Goal: Information Seeking & Learning: Learn about a topic

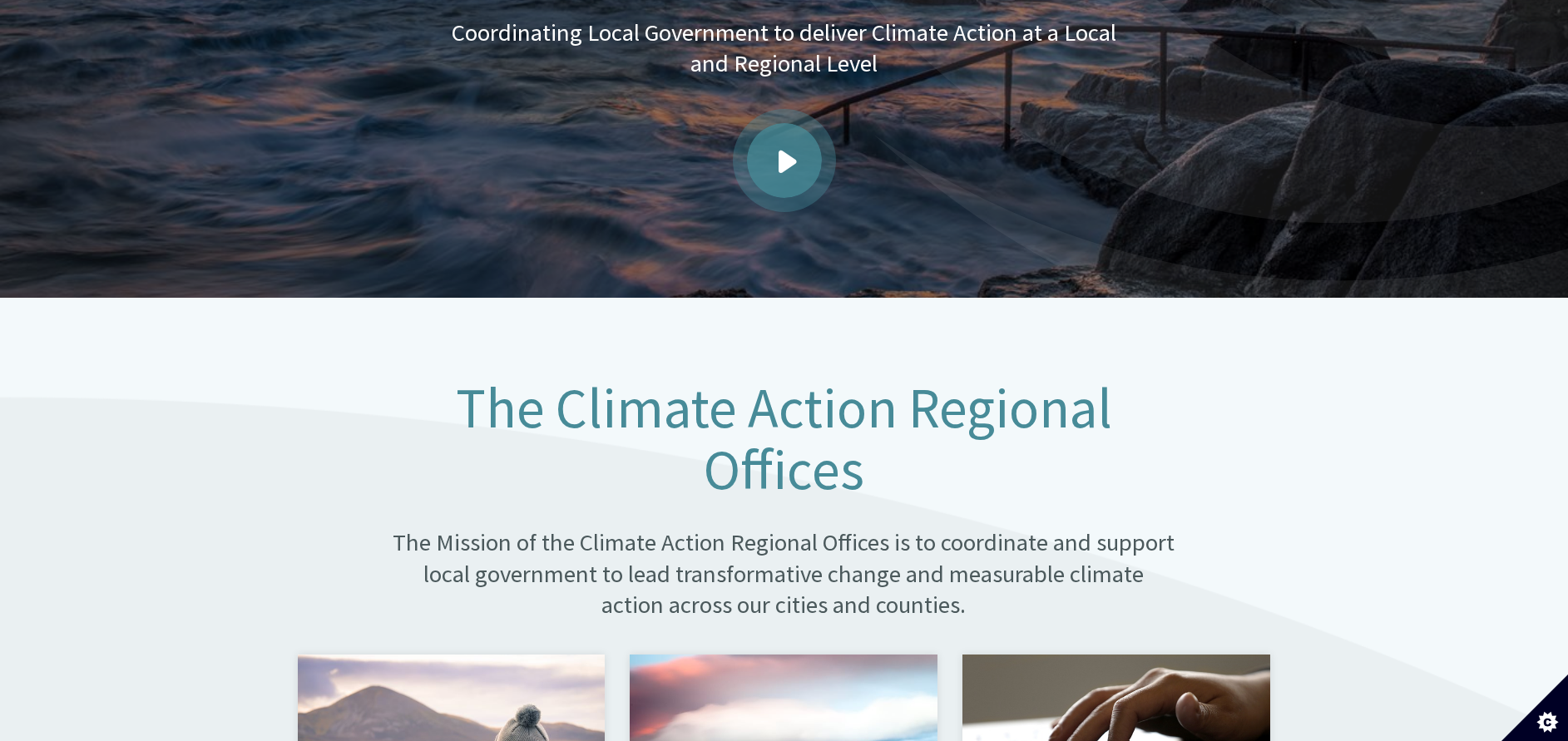
scroll to position [997, 0]
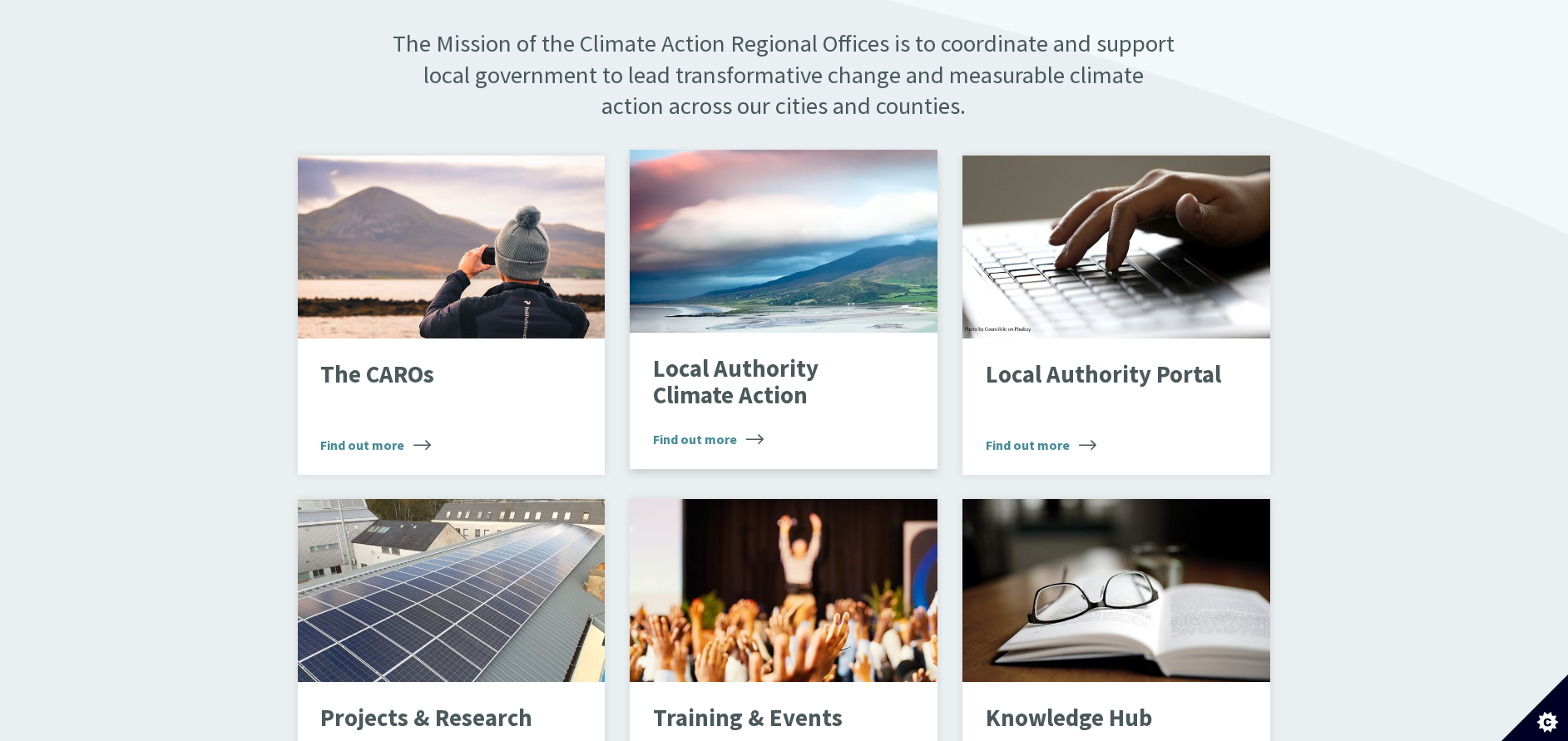
click at [776, 302] on div "Landscape" at bounding box center [783, 241] width 308 height 183
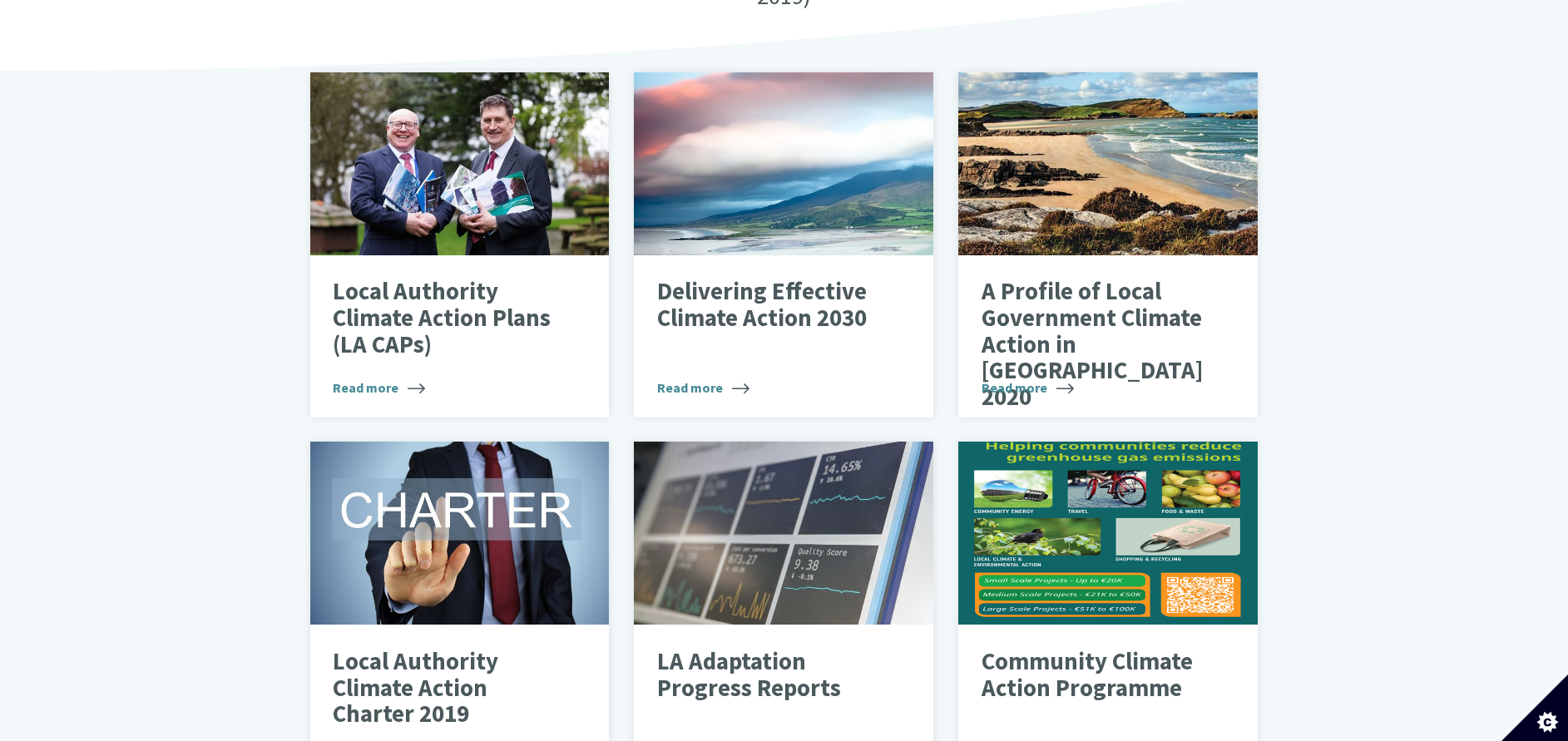
scroll to position [624, 0]
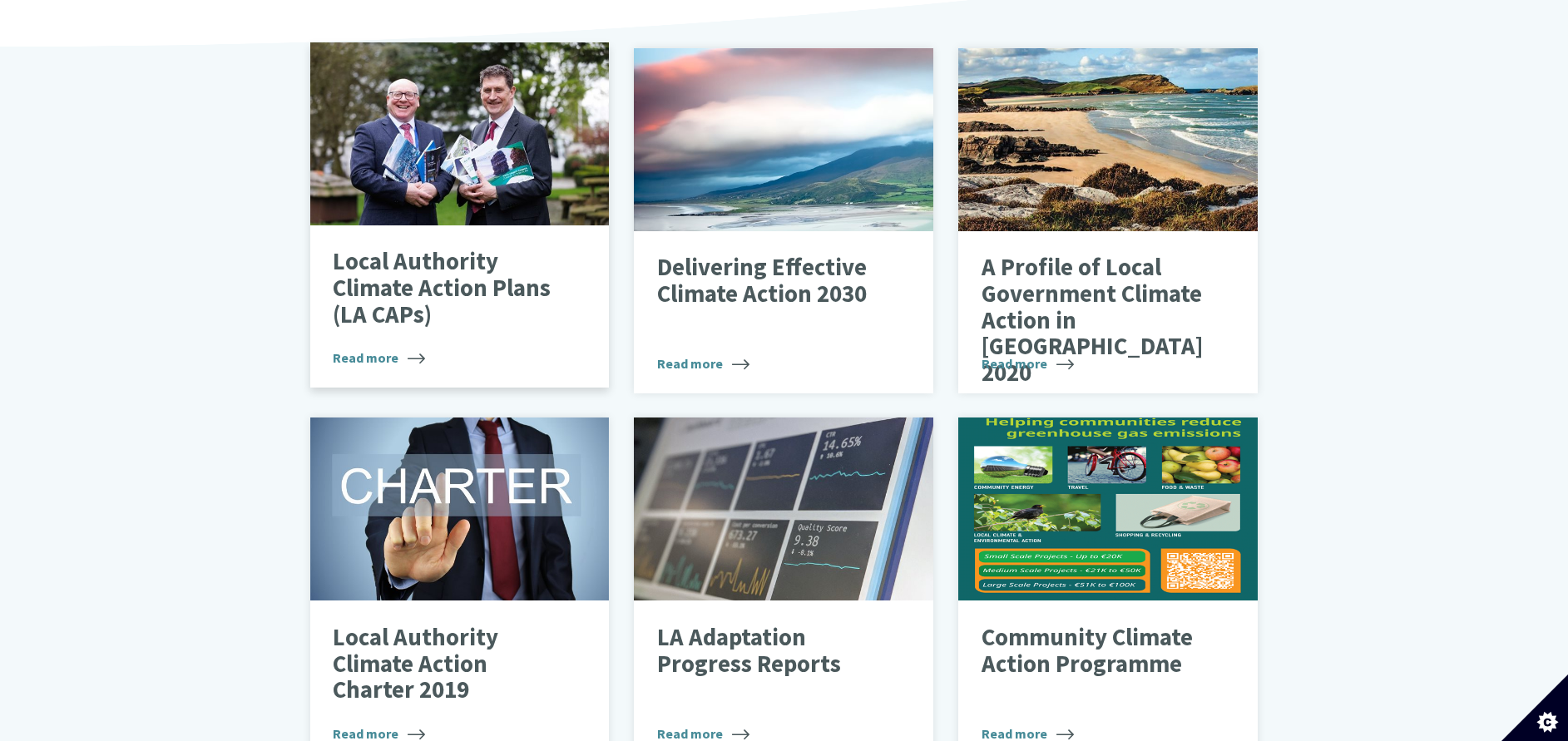
click at [497, 190] on div at bounding box center [460, 134] width 300 height 183
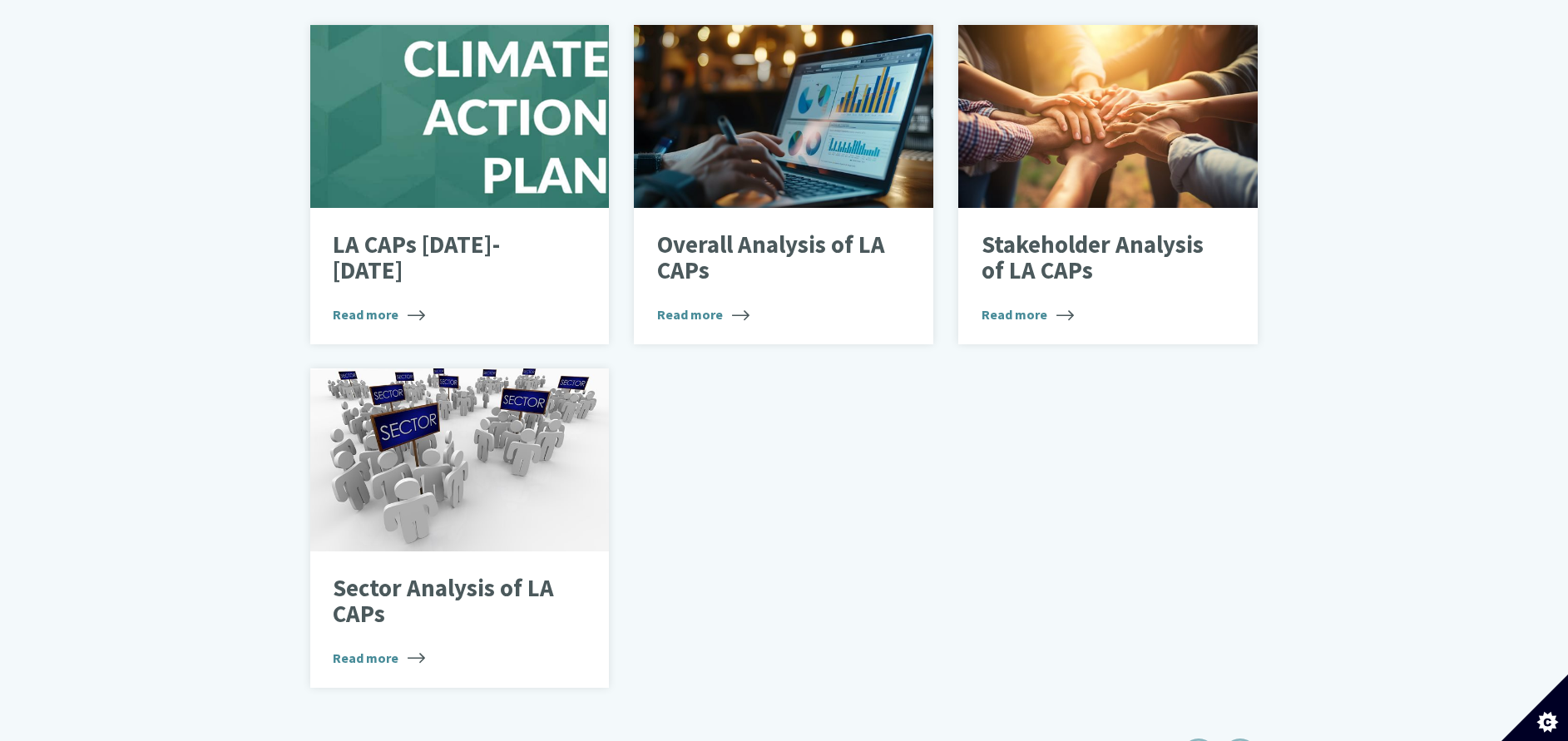
scroll to position [1122, 0]
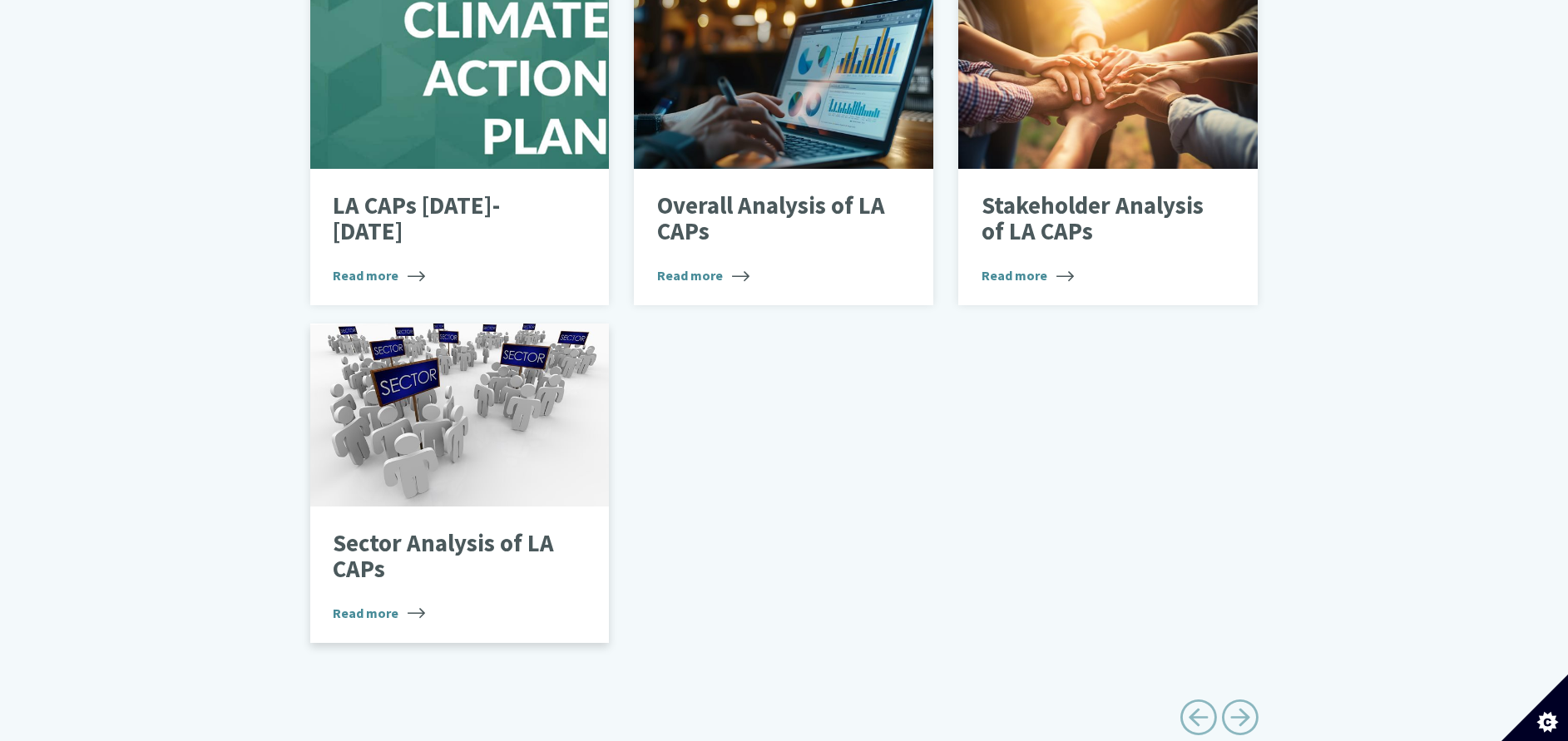
click at [418, 396] on div at bounding box center [460, 415] width 300 height 183
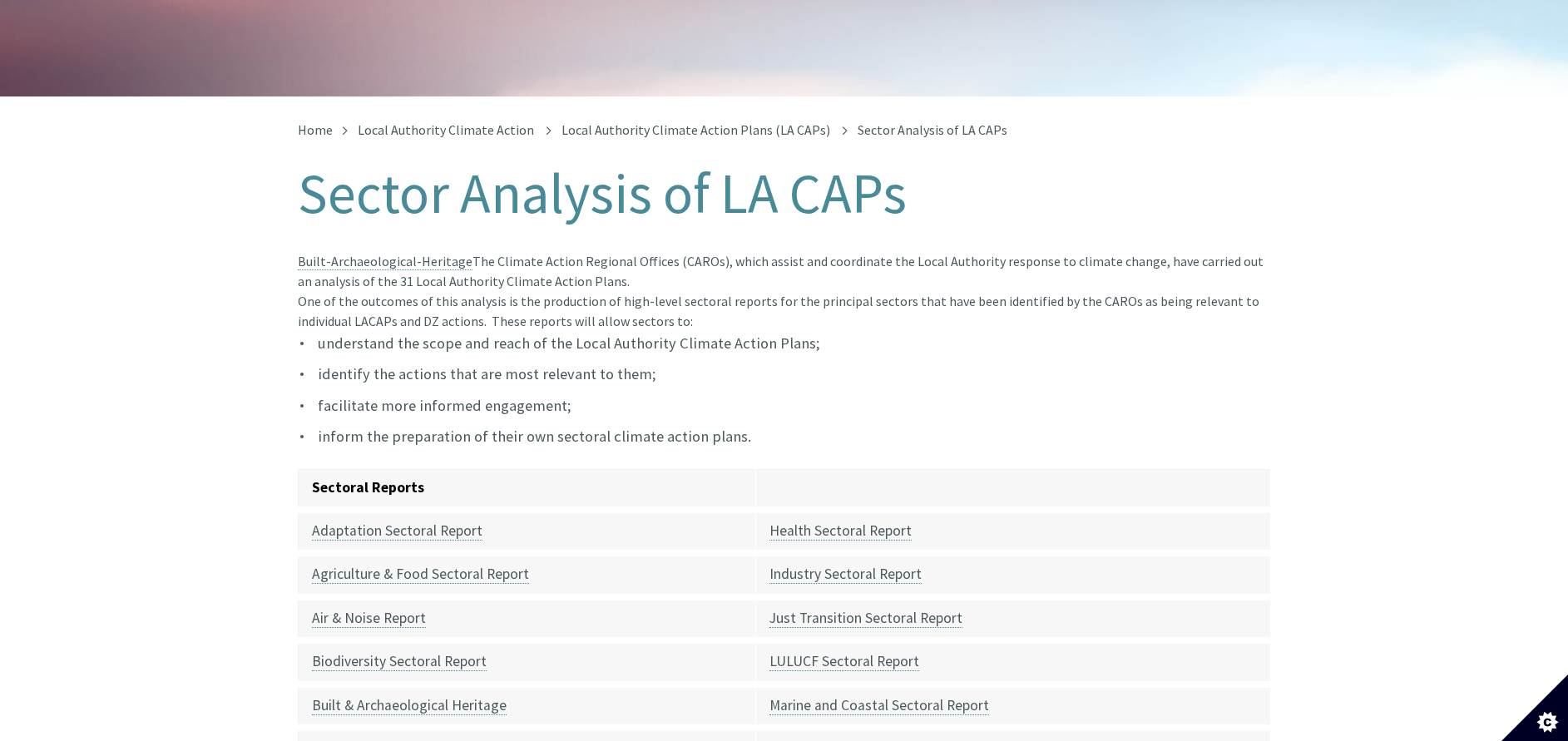
scroll to position [374, 0]
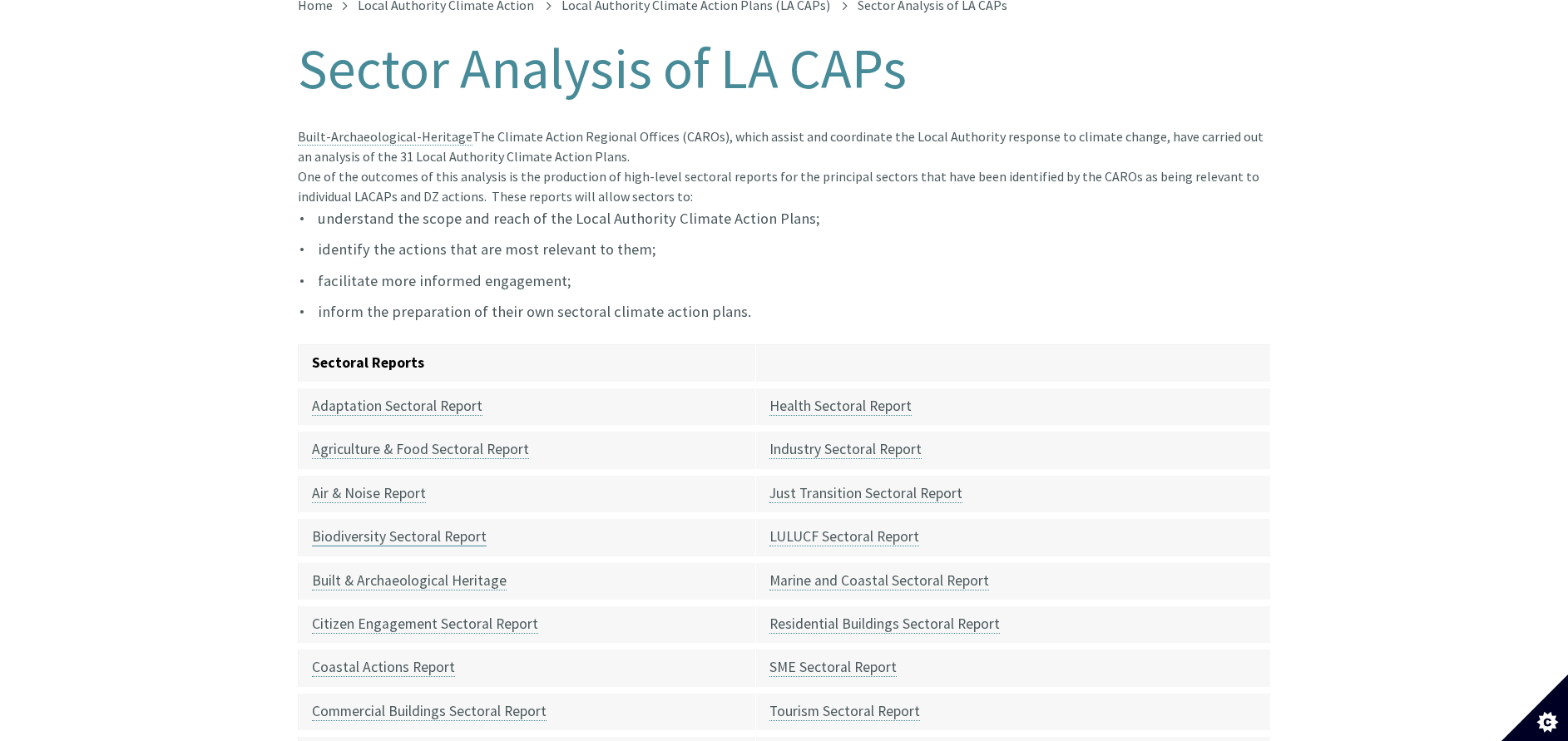
click at [394, 527] on link "Biodiversity Sectoral Report" at bounding box center [399, 537] width 175 height 19
